Goal: Navigation & Orientation: Find specific page/section

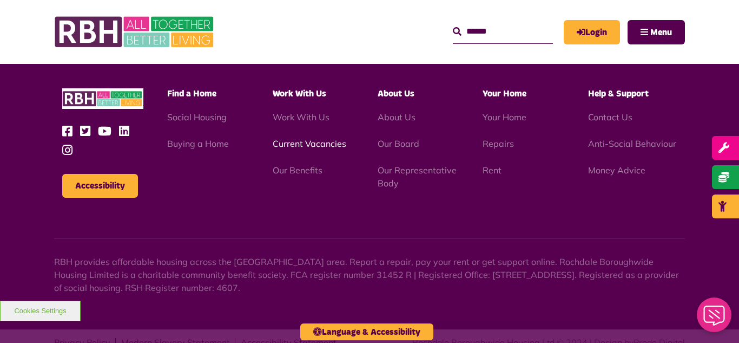
scroll to position [3289, 0]
click at [298, 138] on link "Current Vacancies" at bounding box center [310, 143] width 74 height 11
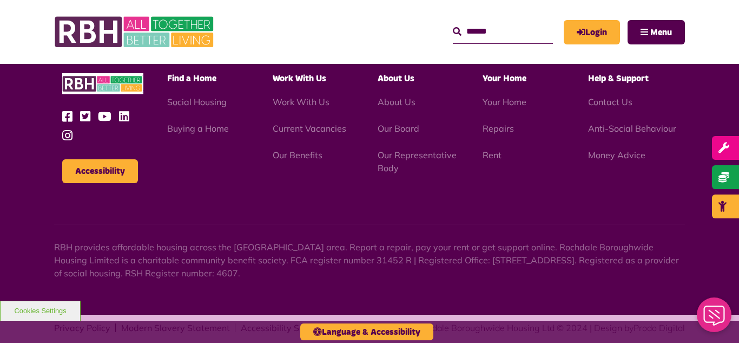
scroll to position [1029, 0]
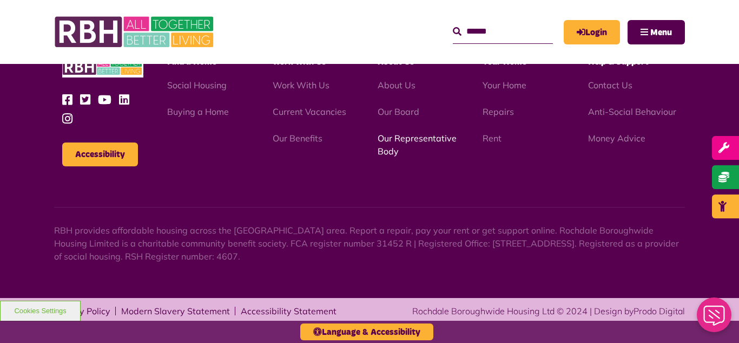
click at [402, 139] on link "Our Representative Body" at bounding box center [417, 145] width 79 height 24
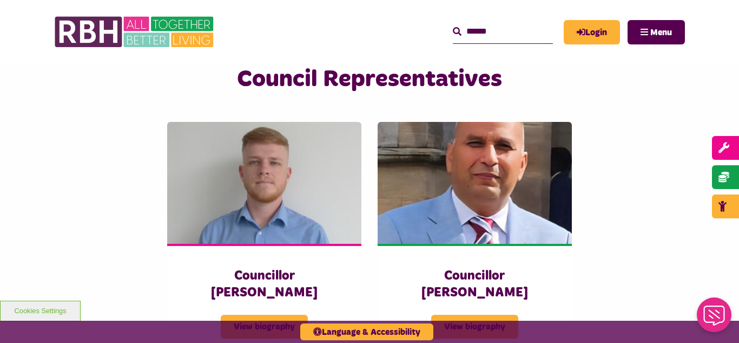
scroll to position [2815, 0]
